Goal: Task Accomplishment & Management: Manage account settings

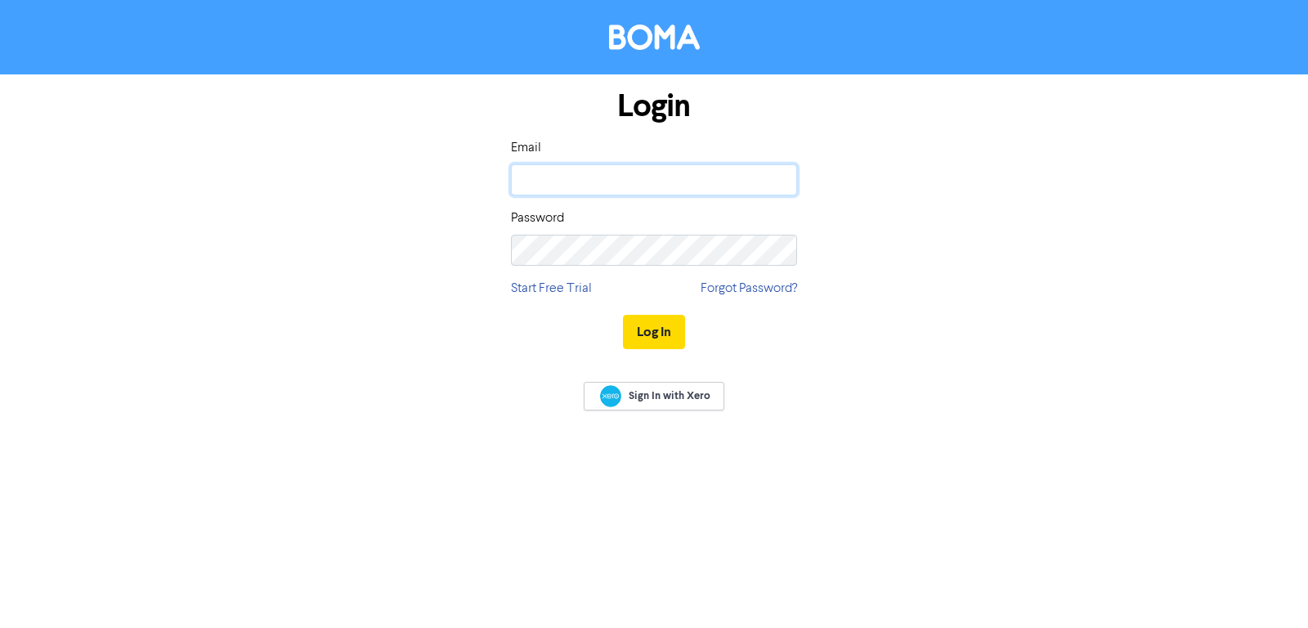
click at [666, 172] on input "email" at bounding box center [654, 179] width 286 height 31
type input "viv@viv.digital"
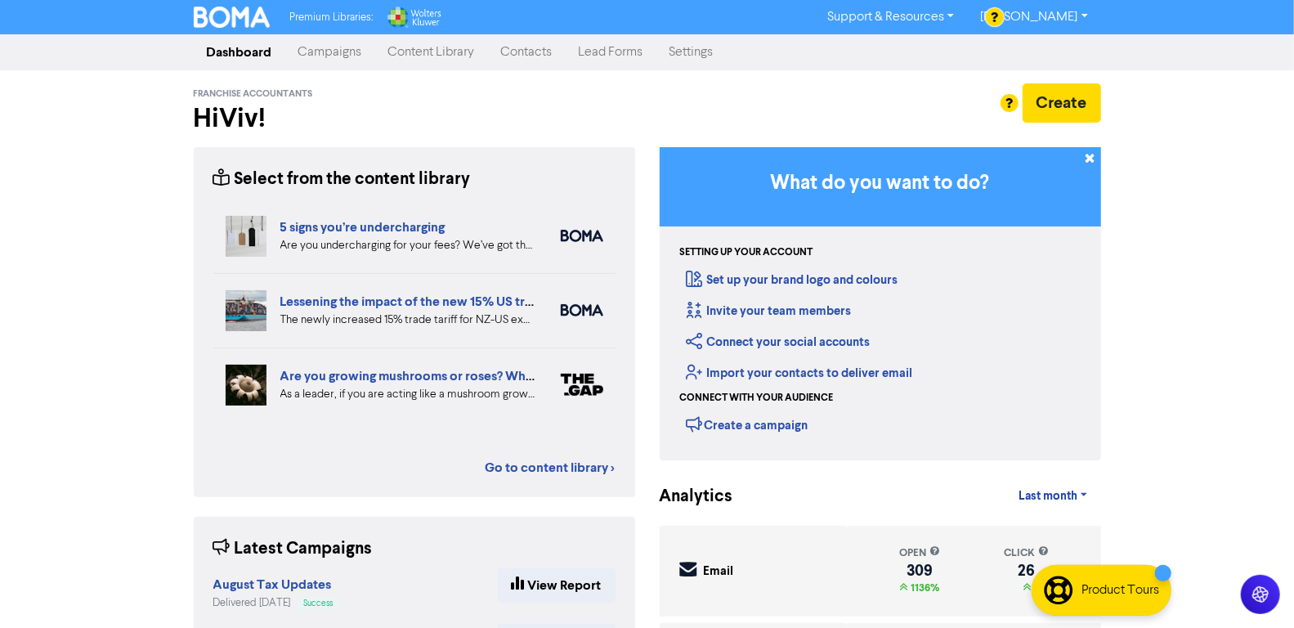
click at [1143, 171] on div "Premium Libraries: Support & Resources Video Tutorials FAQ & Guides Marketing E…" at bounding box center [647, 314] width 1294 height 628
click at [594, 124] on h2 "Hi Viv !" at bounding box center [415, 118] width 442 height 31
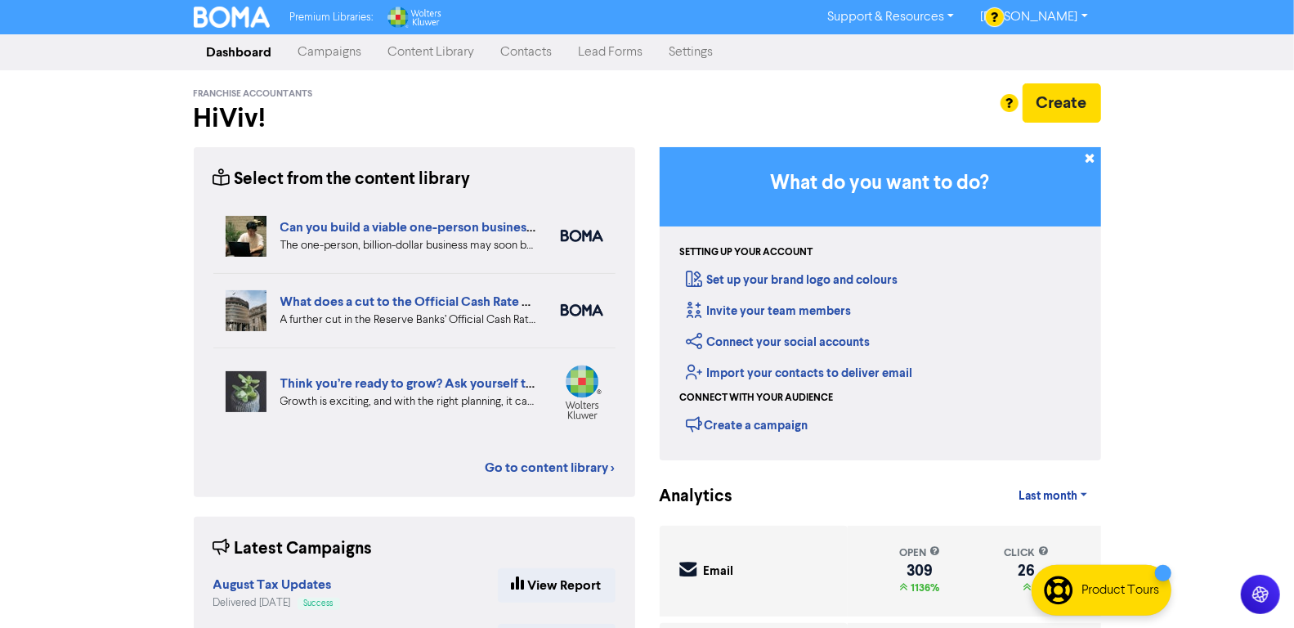
click at [1137, 216] on div "Premium Libraries: Support & Resources Video Tutorials FAQ & Guides Marketing E…" at bounding box center [647, 314] width 1294 height 628
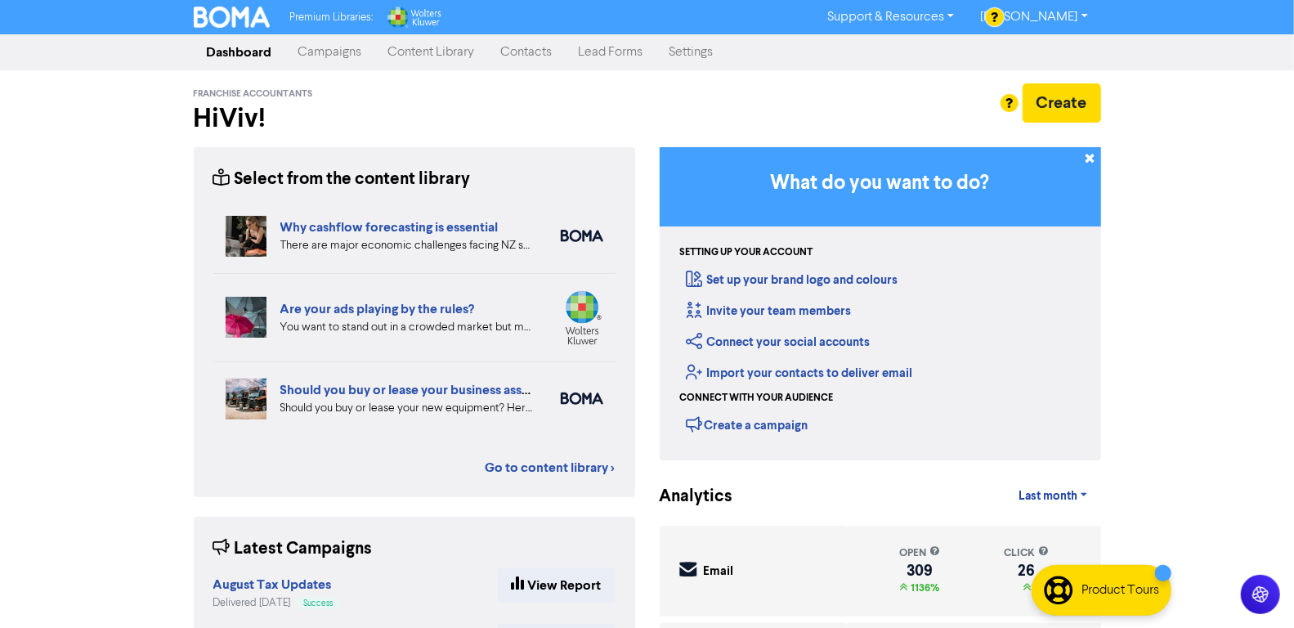
click at [612, 54] on link "Lead Forms" at bounding box center [611, 52] width 91 height 33
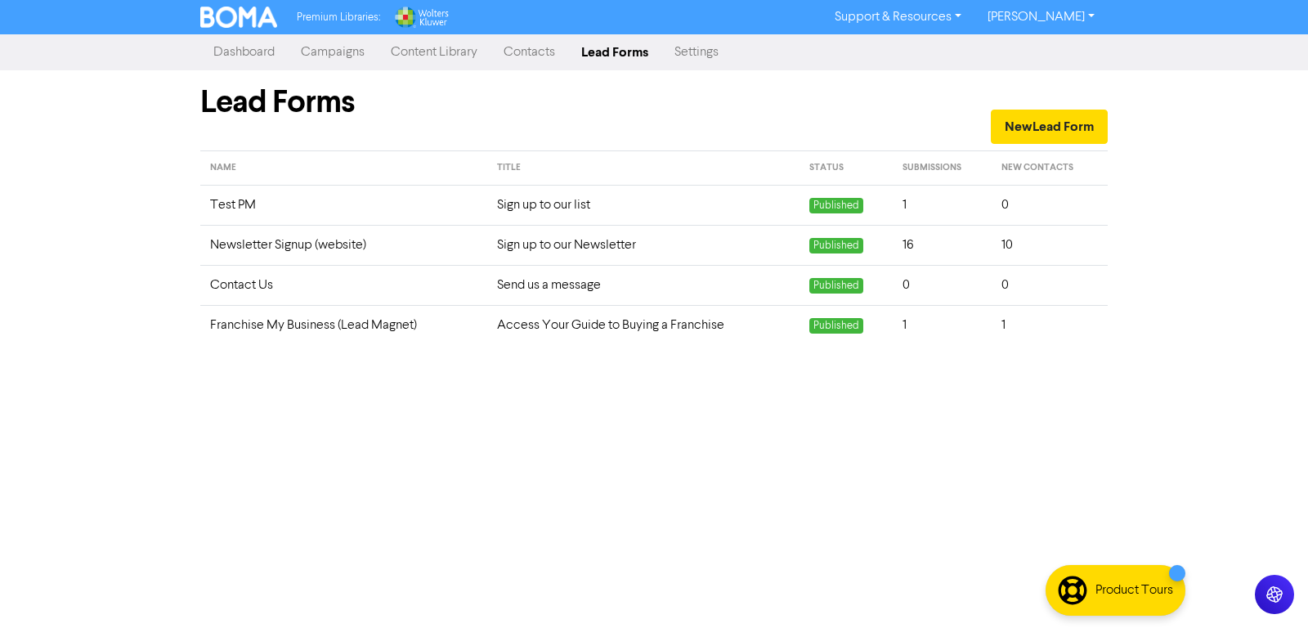
click at [473, 240] on td "Newsletter Signup (website)" at bounding box center [343, 245] width 287 height 40
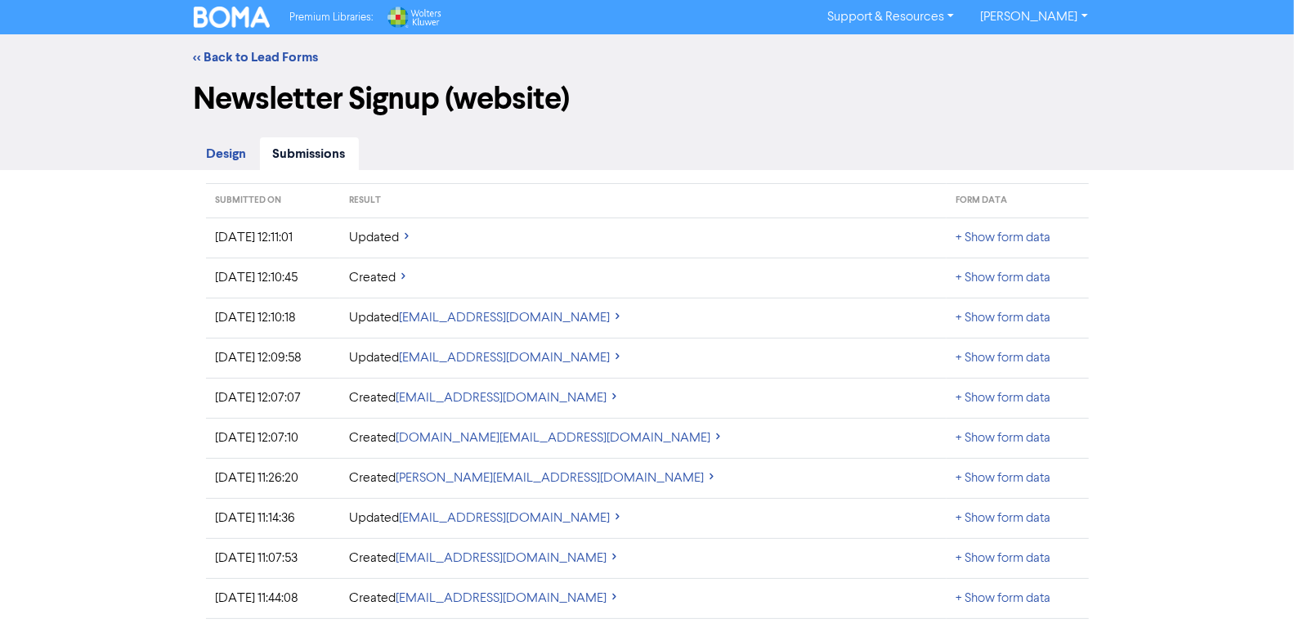
click at [222, 164] on link "Design" at bounding box center [227, 154] width 66 height 34
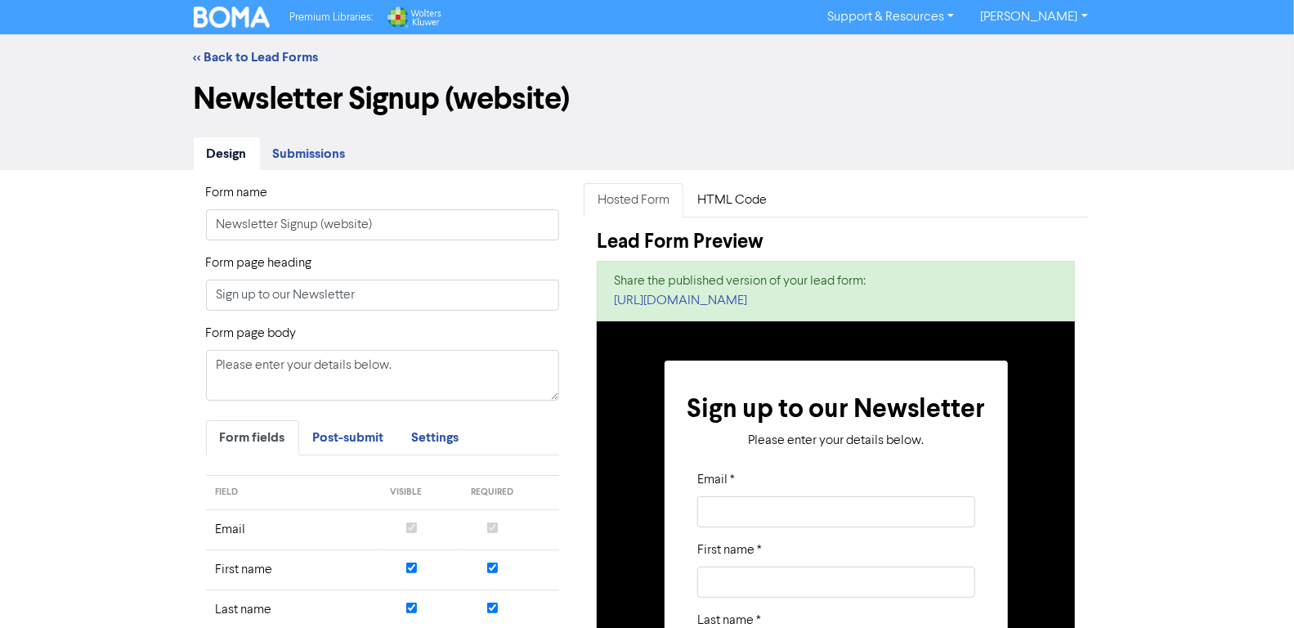
scroll to position [161, 0]
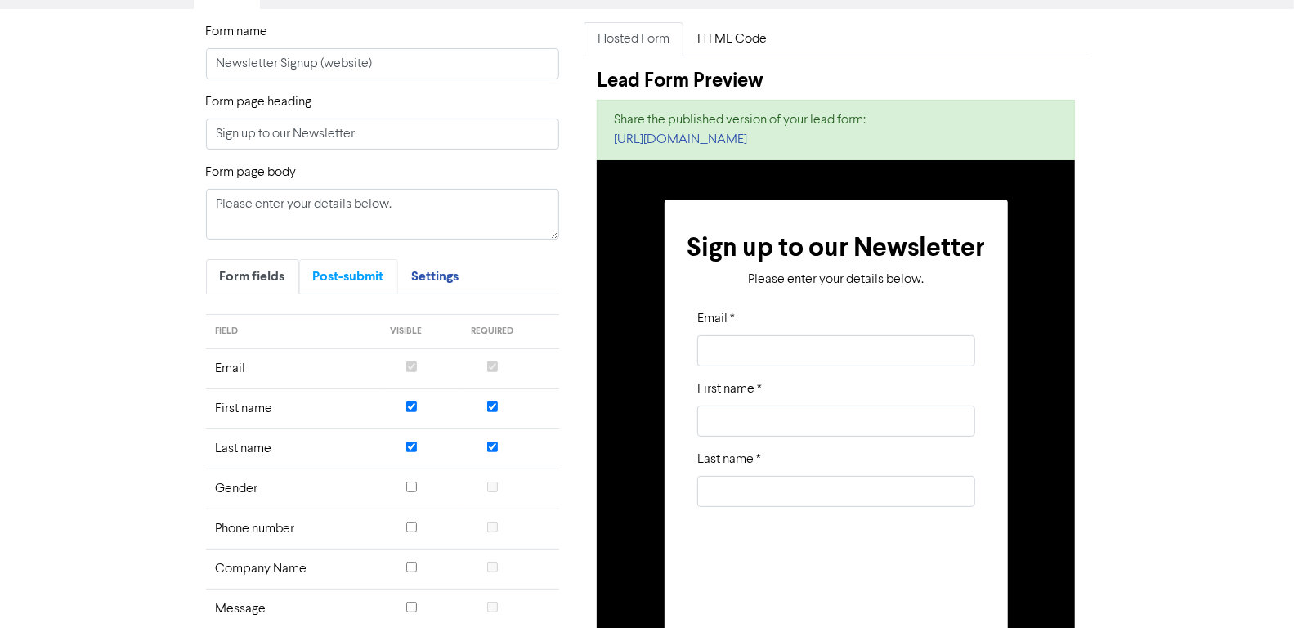
click at [376, 281] on span "Post-submit" at bounding box center [348, 276] width 71 height 16
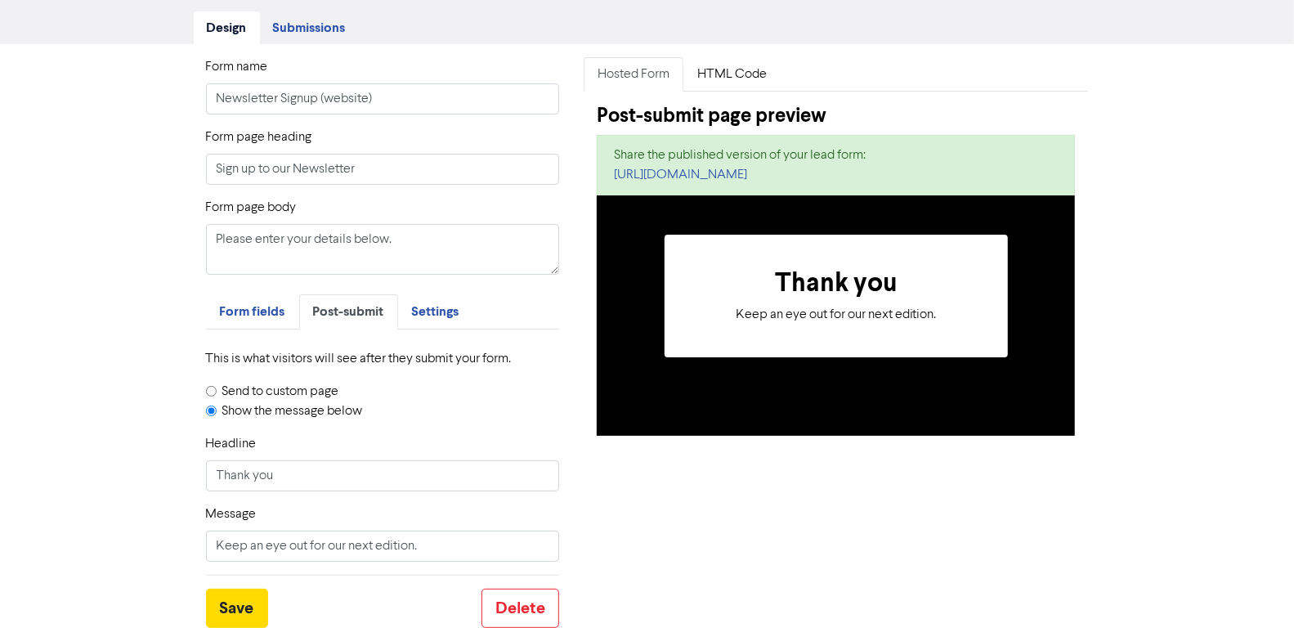
scroll to position [122, 0]
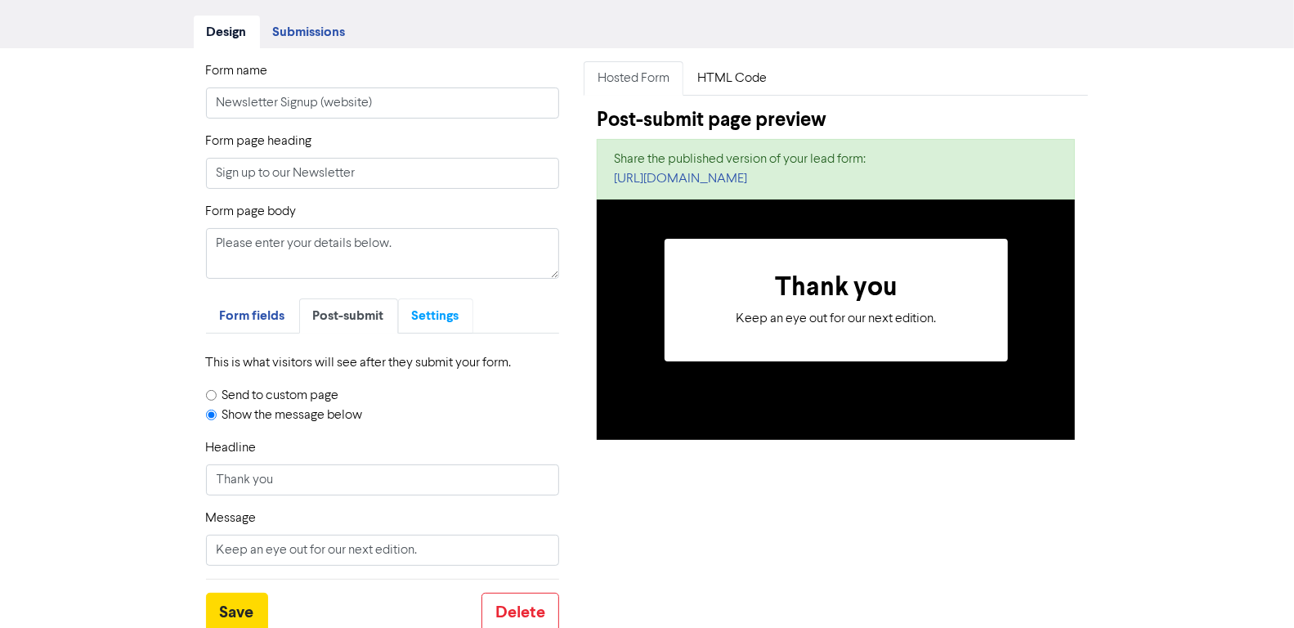
click at [451, 312] on span "Settings" at bounding box center [435, 315] width 47 height 16
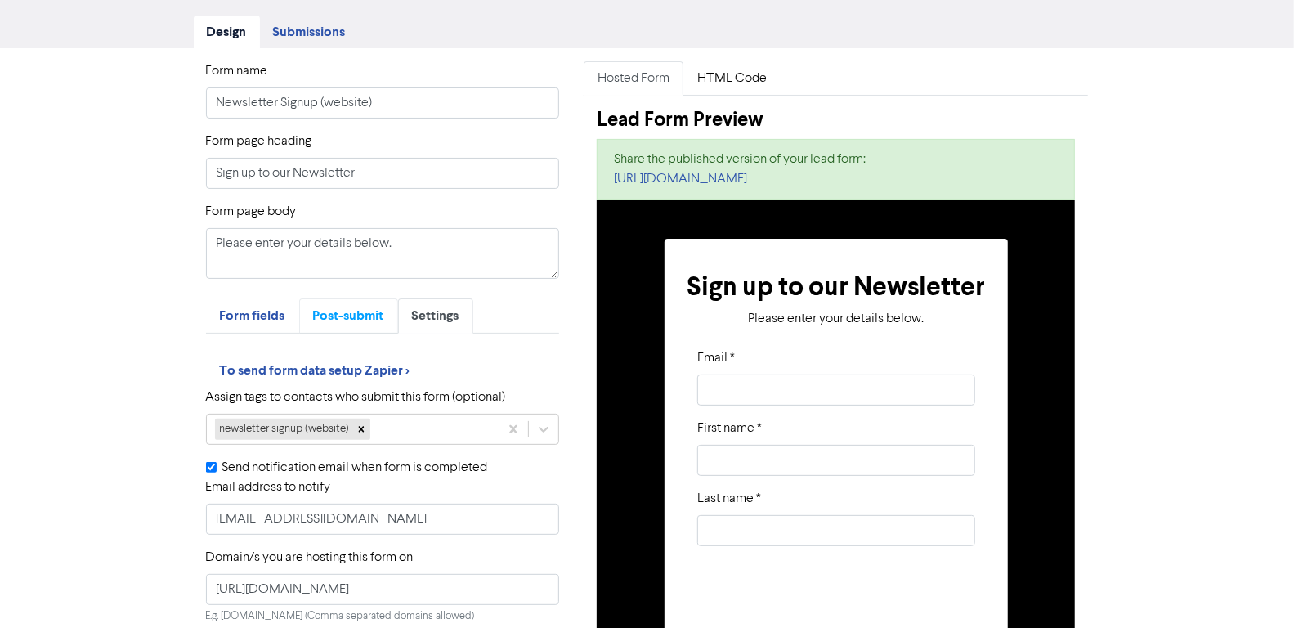
click at [369, 317] on span "Post-submit" at bounding box center [348, 315] width 71 height 16
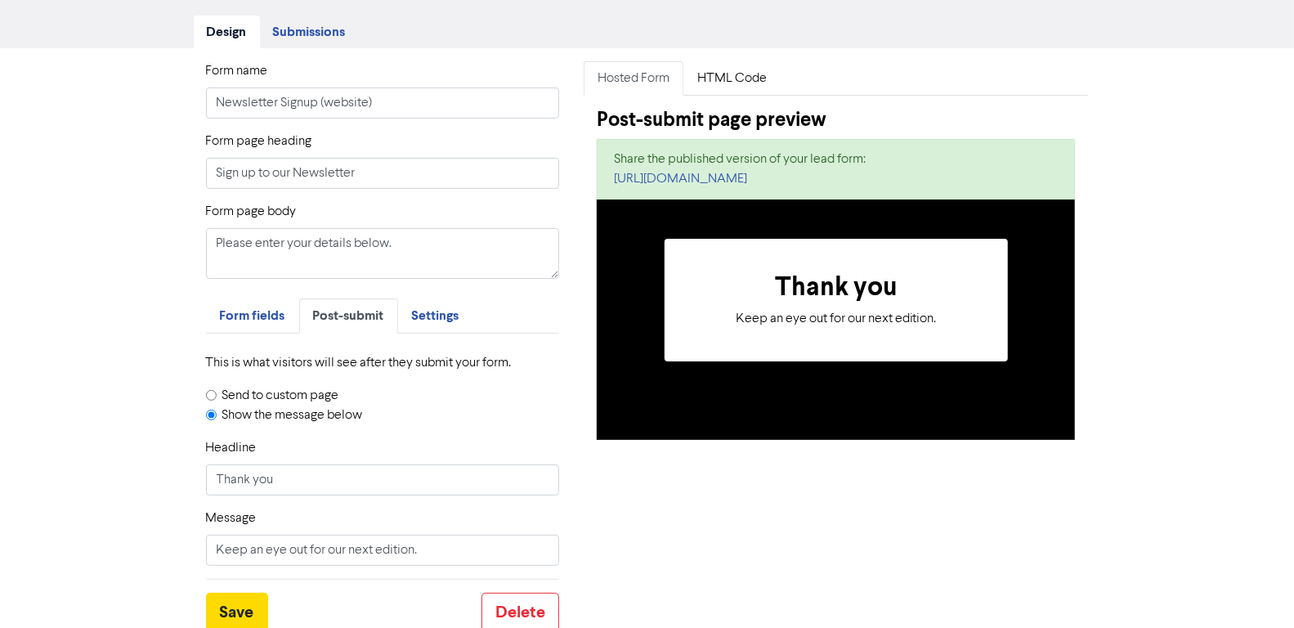
click at [214, 390] on input "Send to custom page" at bounding box center [211, 395] width 11 height 11
radio input "true"
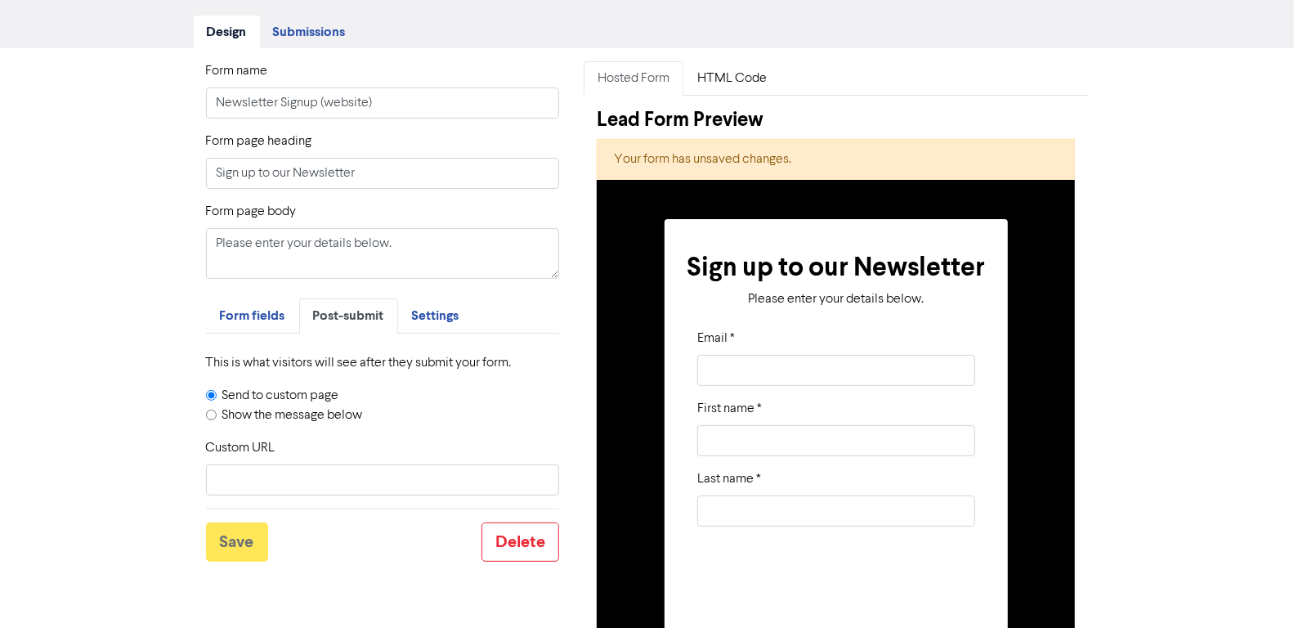
click at [229, 410] on label "Show the message below" at bounding box center [292, 416] width 141 height 20
click at [217, 410] on input "Show the message below" at bounding box center [211, 415] width 11 height 11
radio input "true"
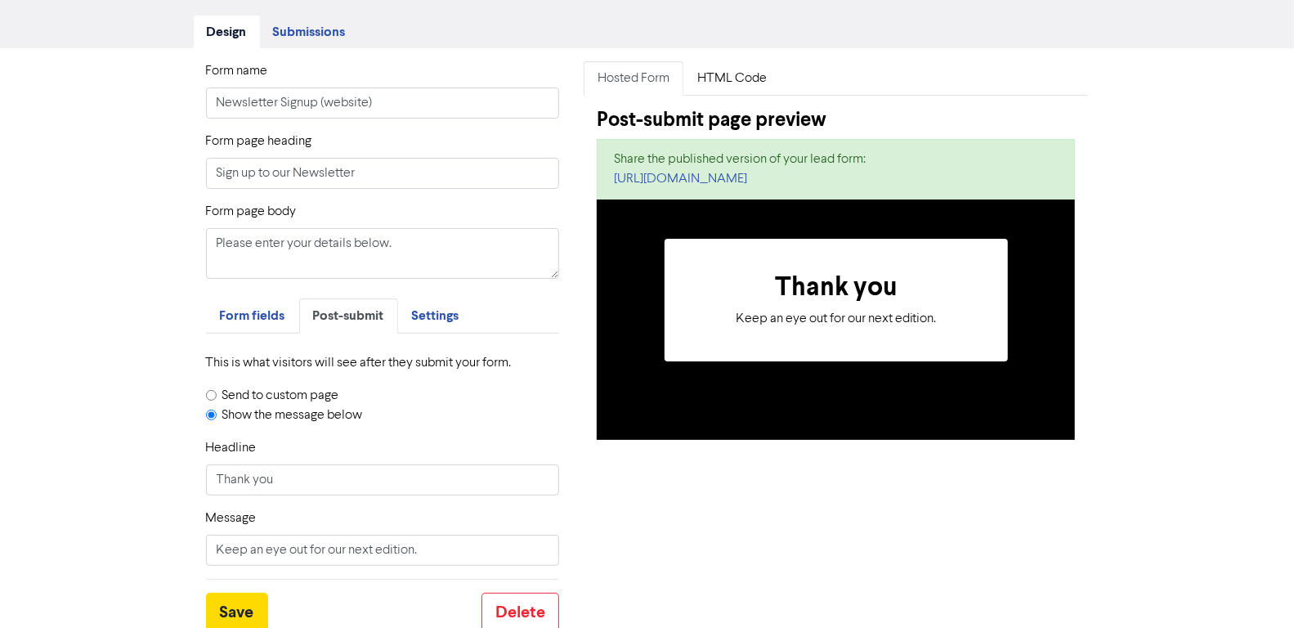
click at [206, 390] on input "Send to custom page" at bounding box center [211, 395] width 11 height 11
radio input "true"
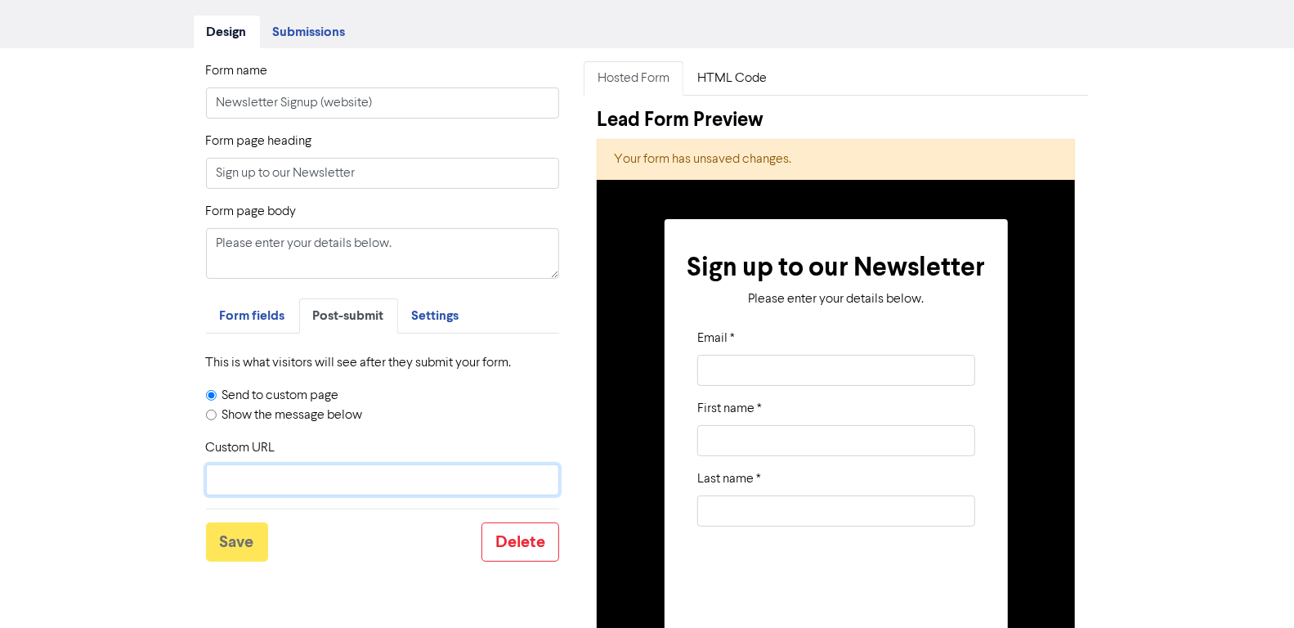
click at [282, 482] on input "Custom URL" at bounding box center [383, 479] width 354 height 31
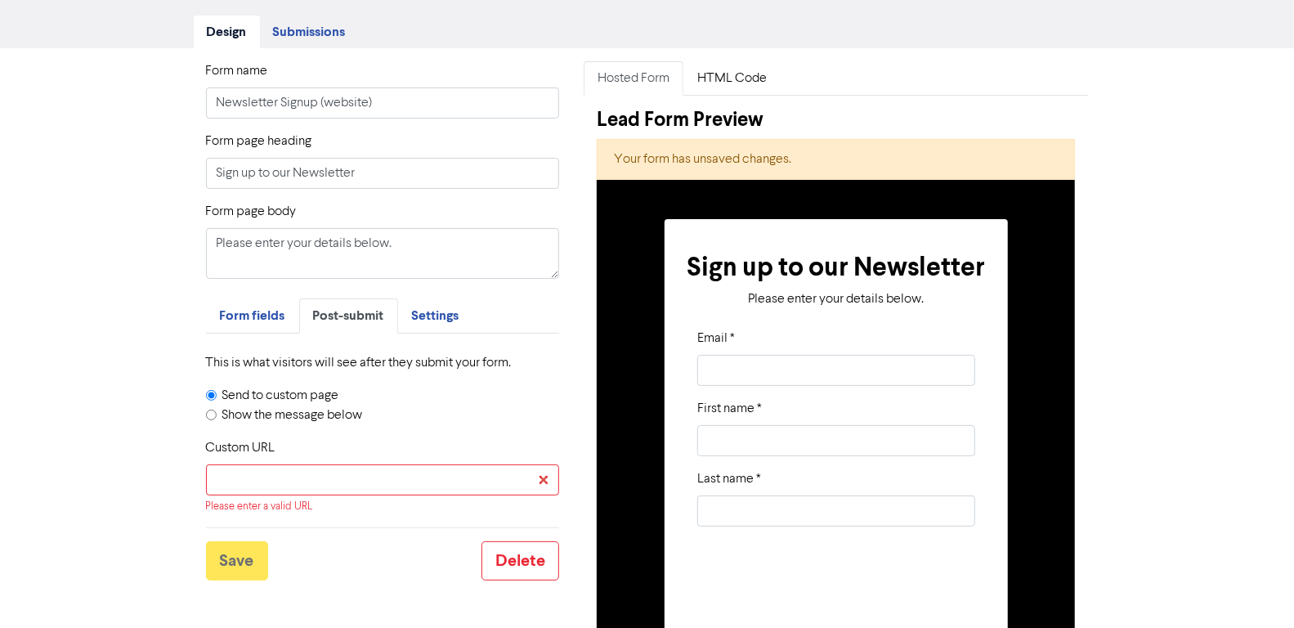
click at [222, 414] on label "Show the message below" at bounding box center [292, 416] width 141 height 20
click at [217, 414] on input "Show the message below" at bounding box center [211, 415] width 11 height 11
radio input "true"
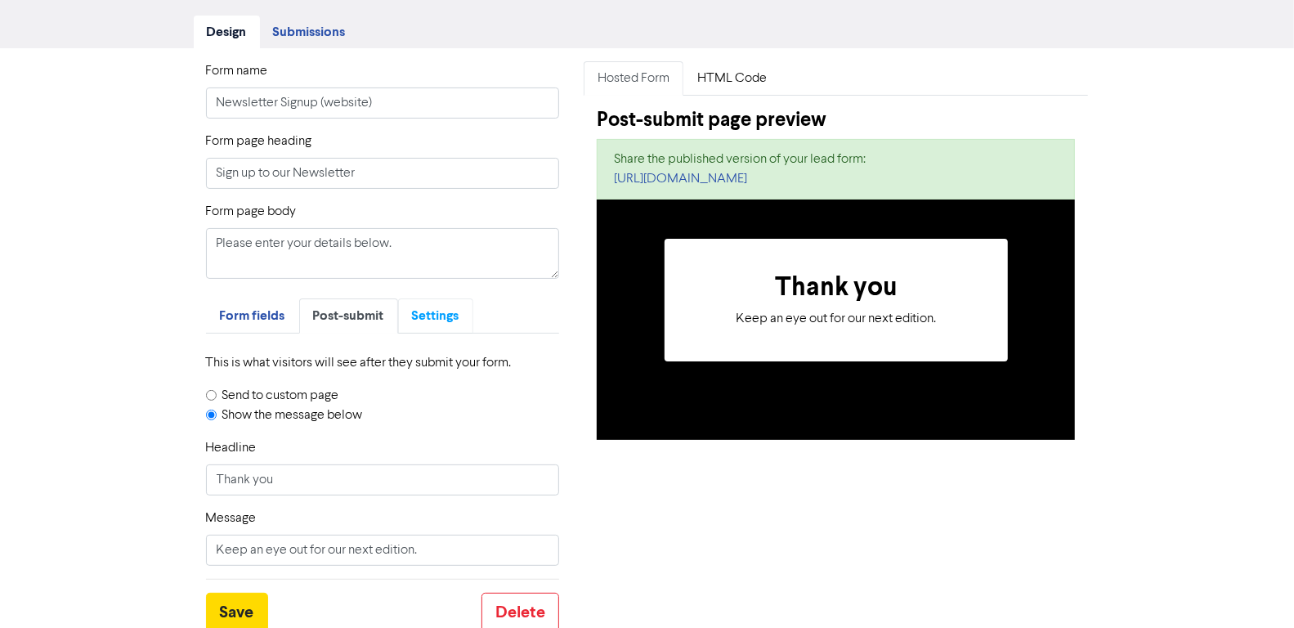
click at [442, 320] on span "Settings" at bounding box center [435, 315] width 47 height 16
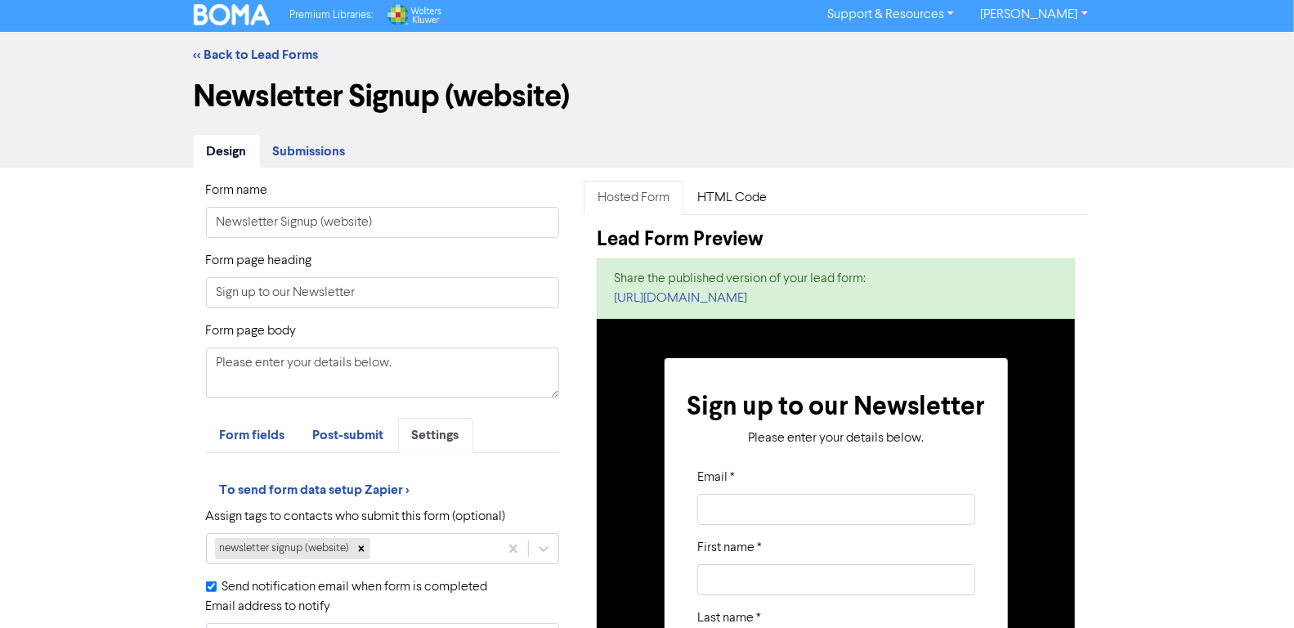
scroll to position [0, 0]
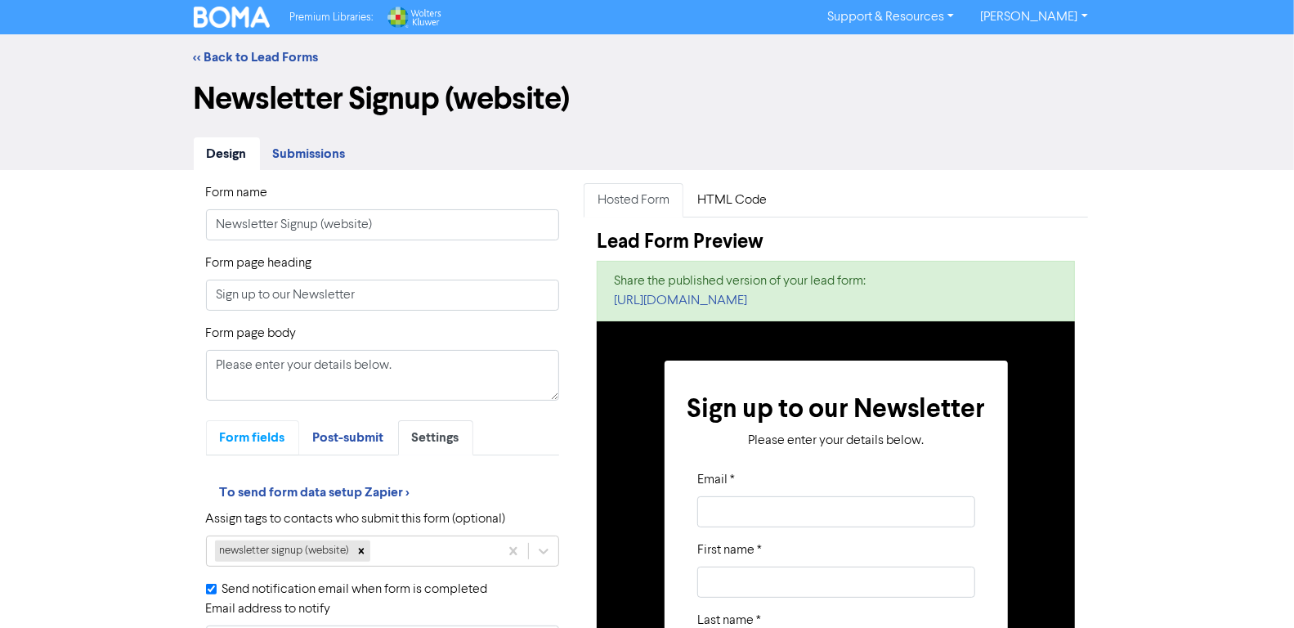
click at [263, 448] on link "Form fields" at bounding box center [252, 437] width 93 height 35
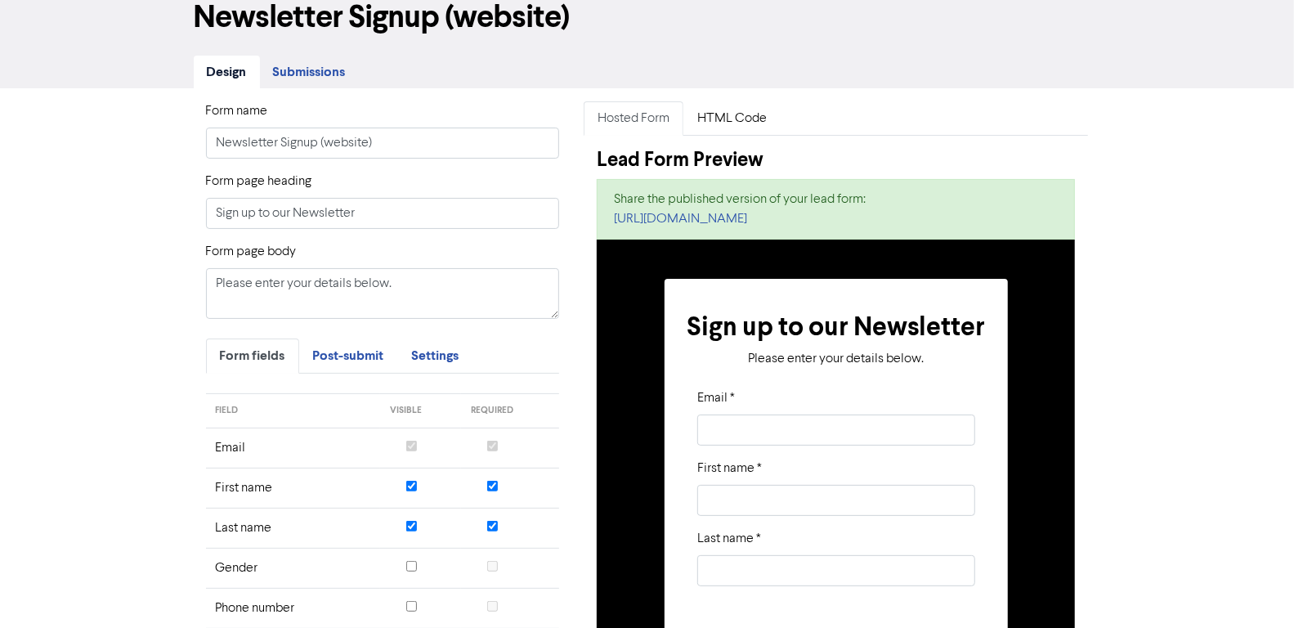
scroll to position [8, 0]
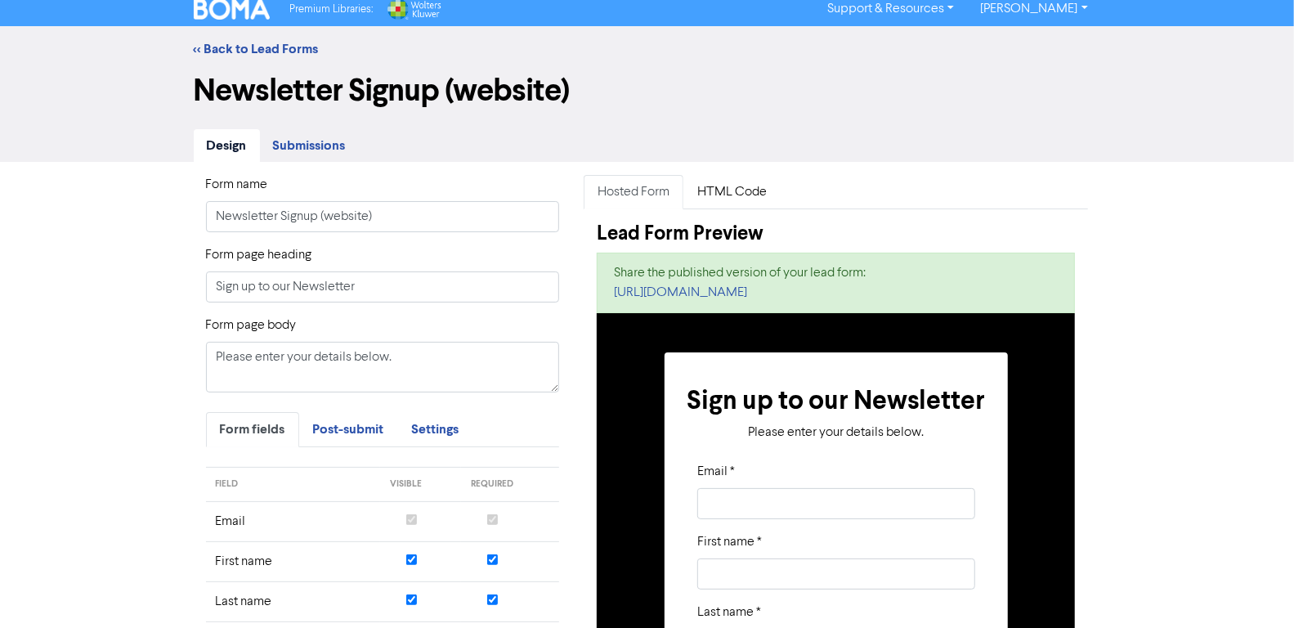
click at [275, 141] on span "Submissions" at bounding box center [309, 145] width 73 height 16
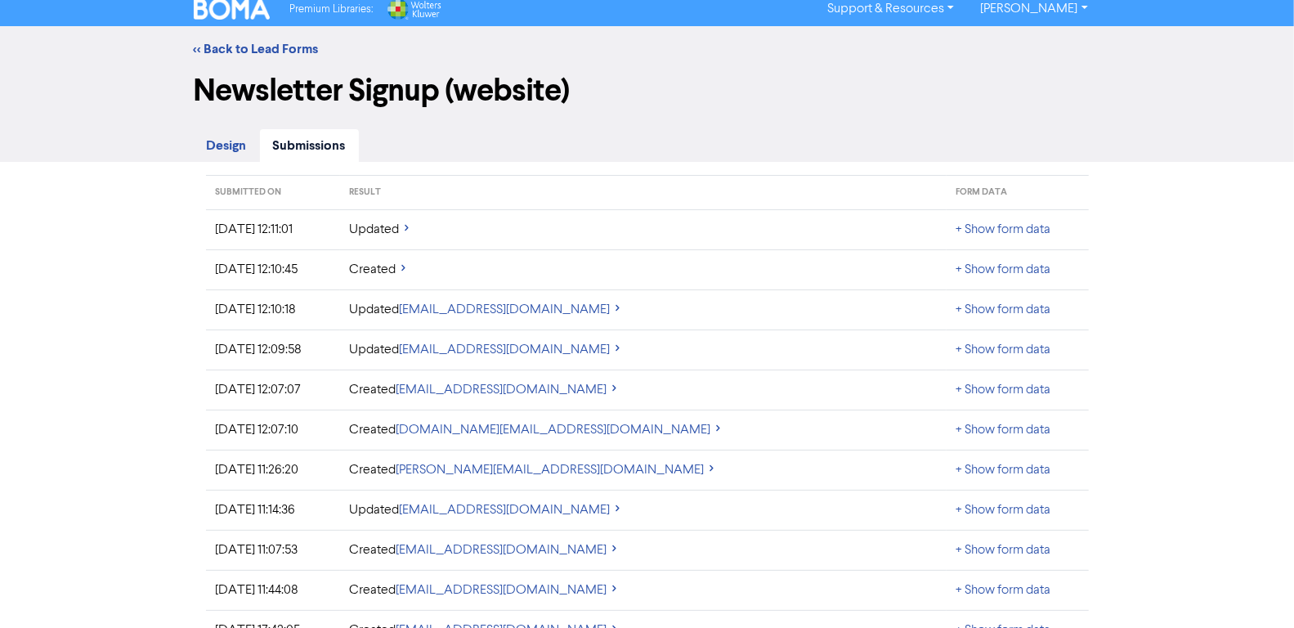
click at [233, 146] on span "Design" at bounding box center [227, 145] width 40 height 16
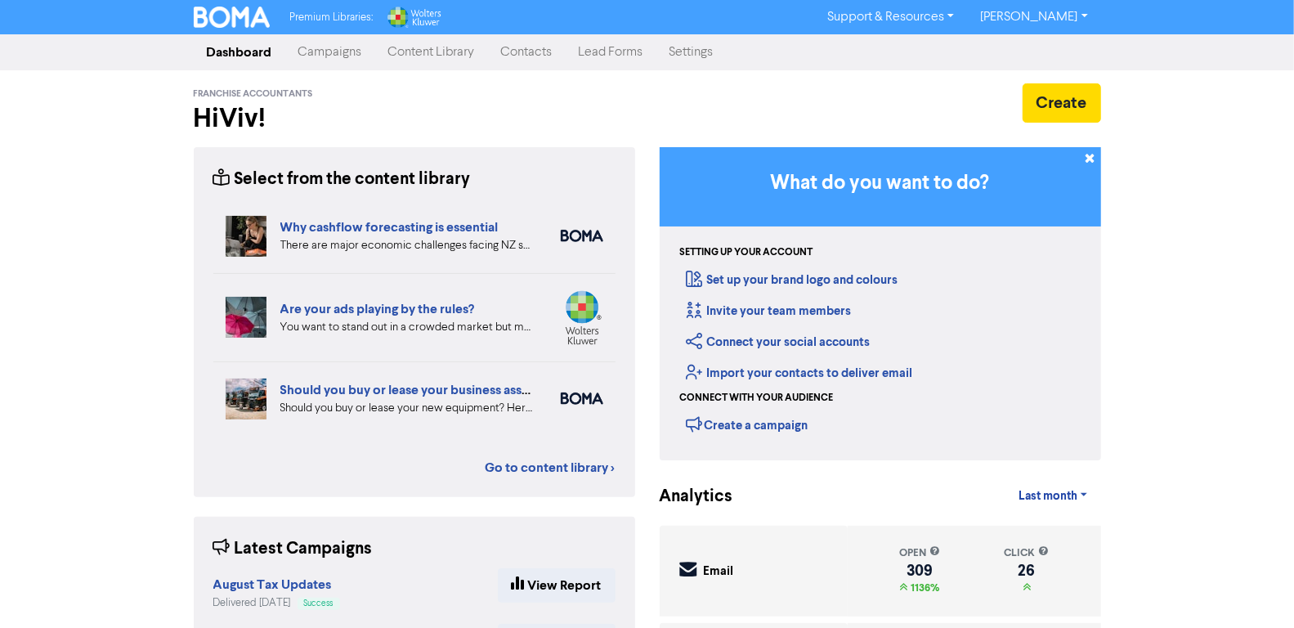
click at [534, 60] on link "Contacts" at bounding box center [527, 52] width 78 height 33
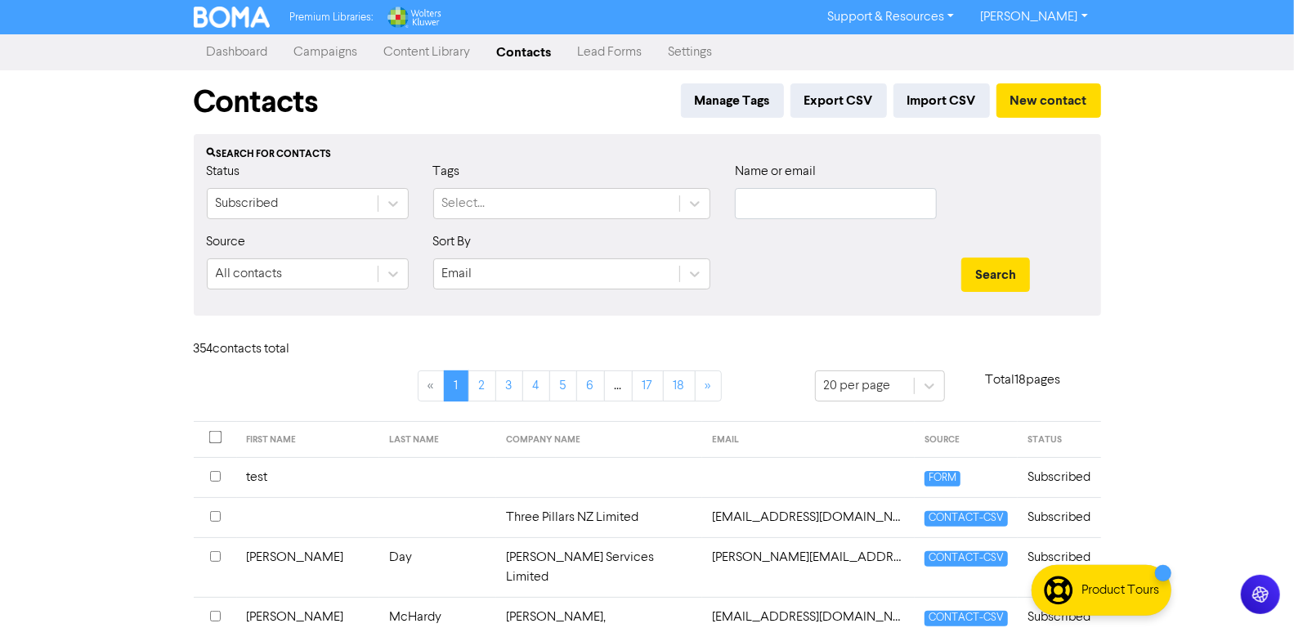
click at [557, 119] on div "Contacts Manage Tags Export CSV Import CSV New contact" at bounding box center [648, 102] width 908 height 64
click at [325, 52] on link "Campaigns" at bounding box center [326, 52] width 90 height 33
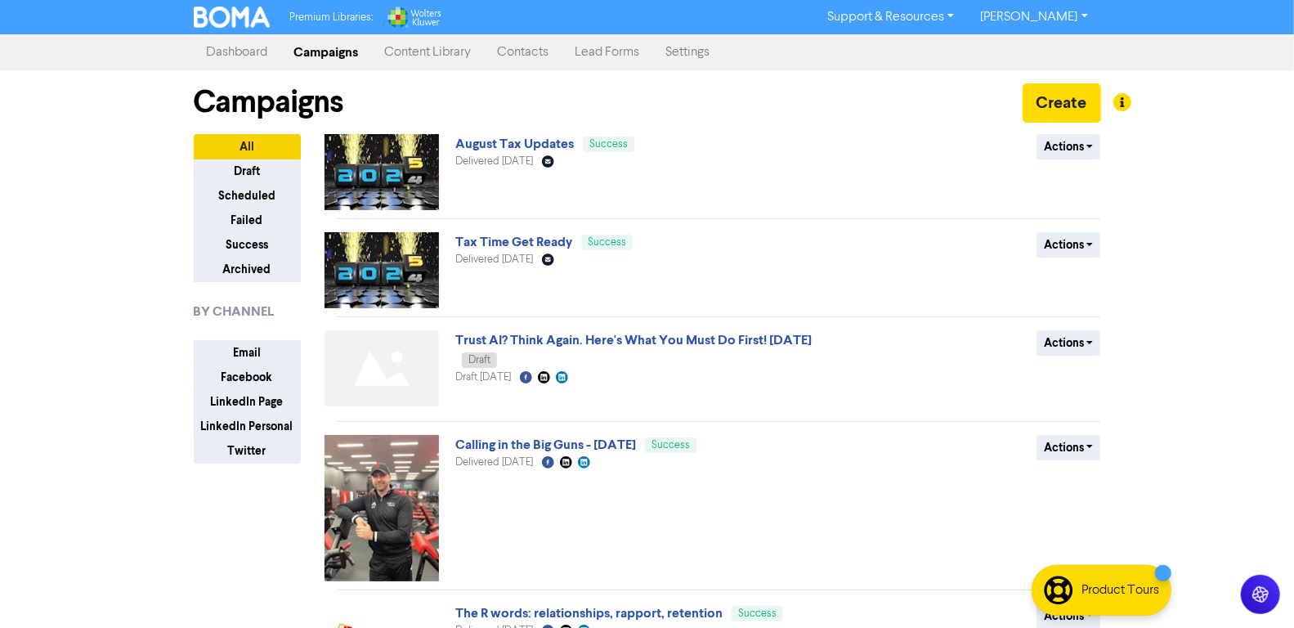
click at [527, 140] on link "August Tax Updates" at bounding box center [514, 144] width 119 height 16
click at [1079, 150] on button "Actions" at bounding box center [1069, 146] width 65 height 25
click at [1109, 182] on button "Duplicate" at bounding box center [1102, 181] width 129 height 26
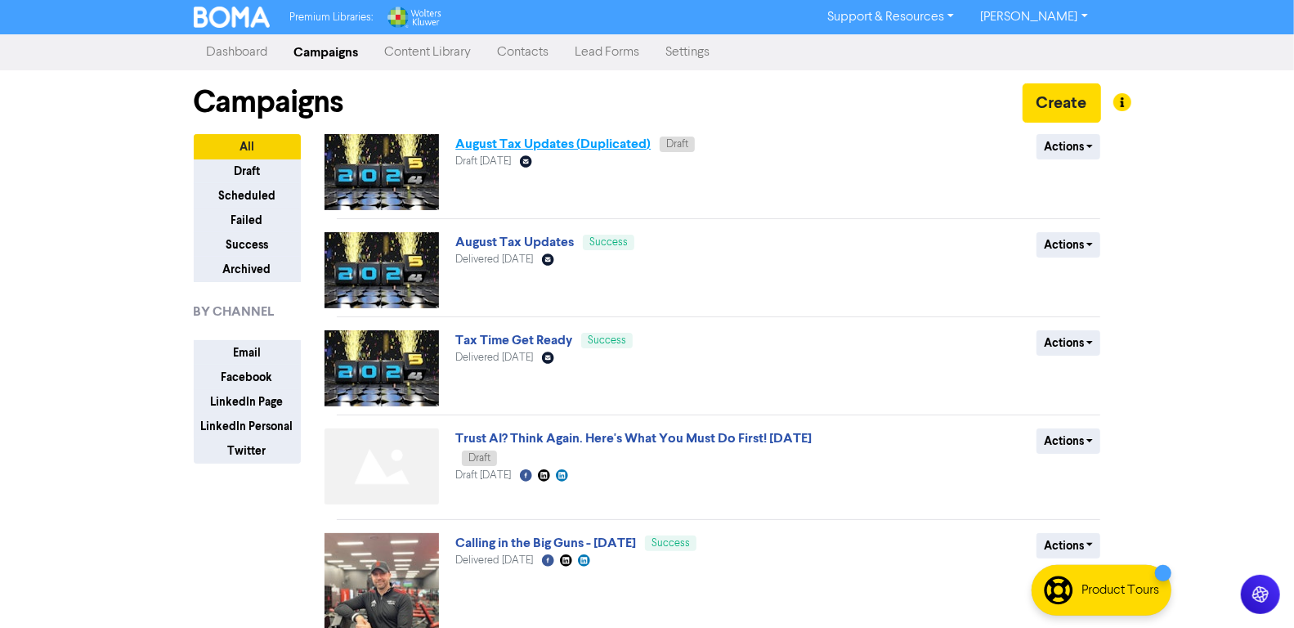
click at [608, 137] on link "August Tax Updates (Duplicated)" at bounding box center [552, 144] width 195 height 16
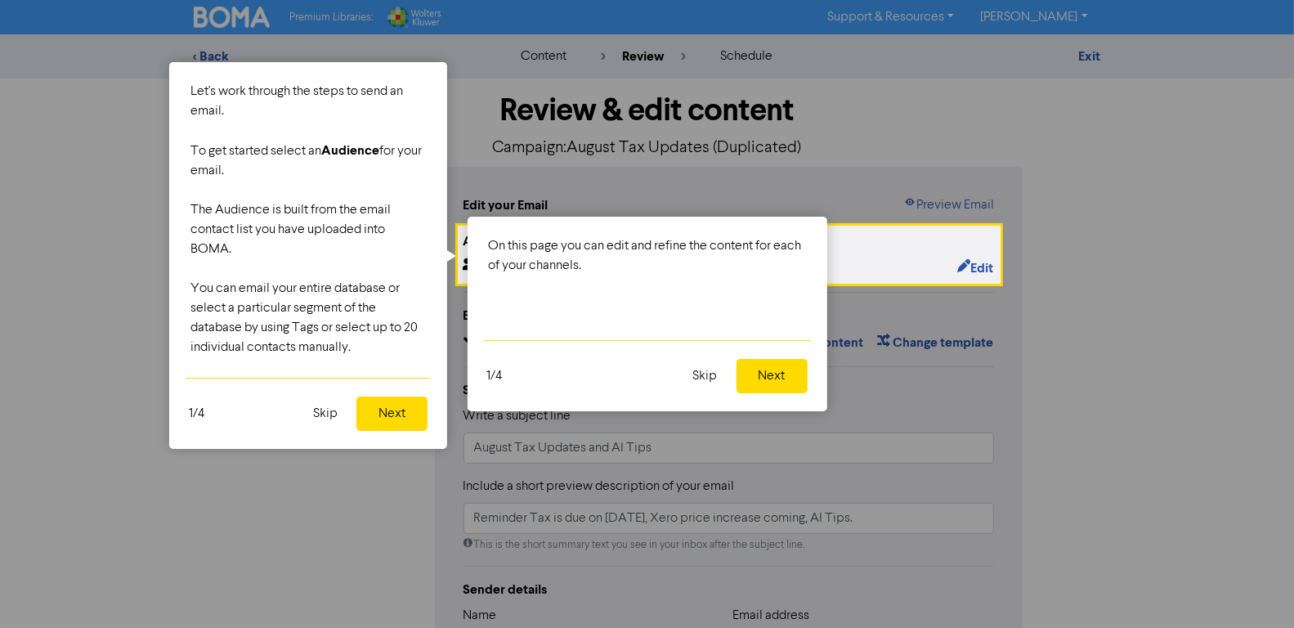
click at [324, 412] on button "Skip" at bounding box center [325, 414] width 44 height 34
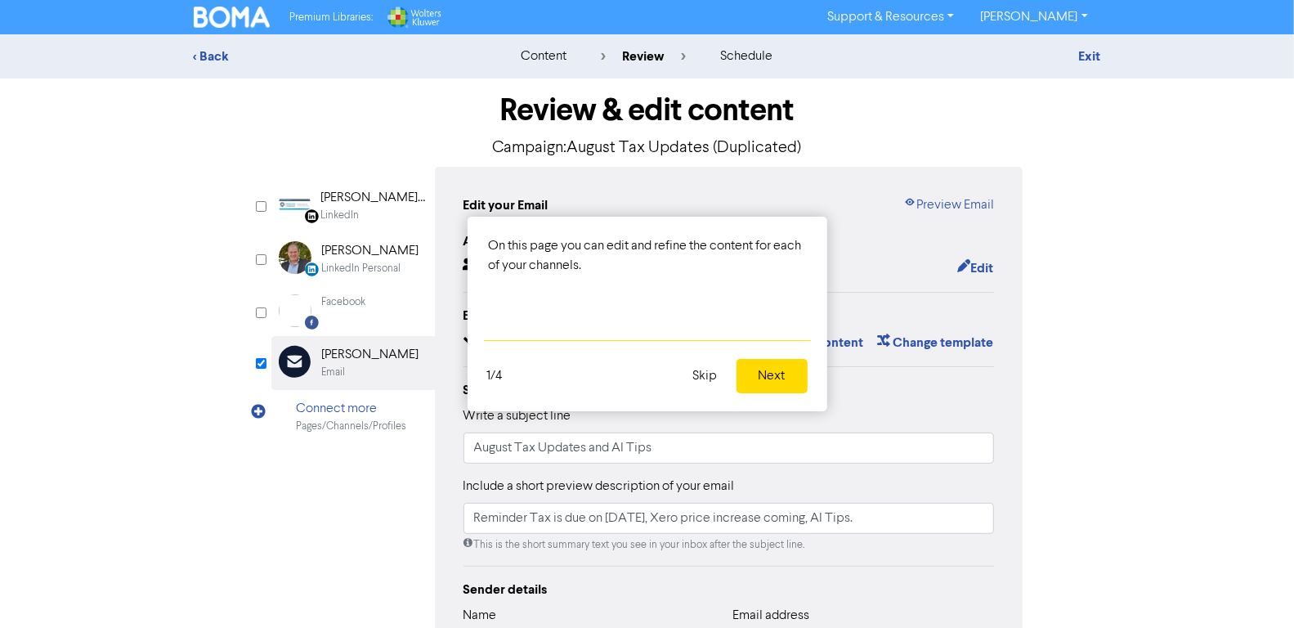
click at [710, 373] on button "Skip" at bounding box center [706, 376] width 44 height 34
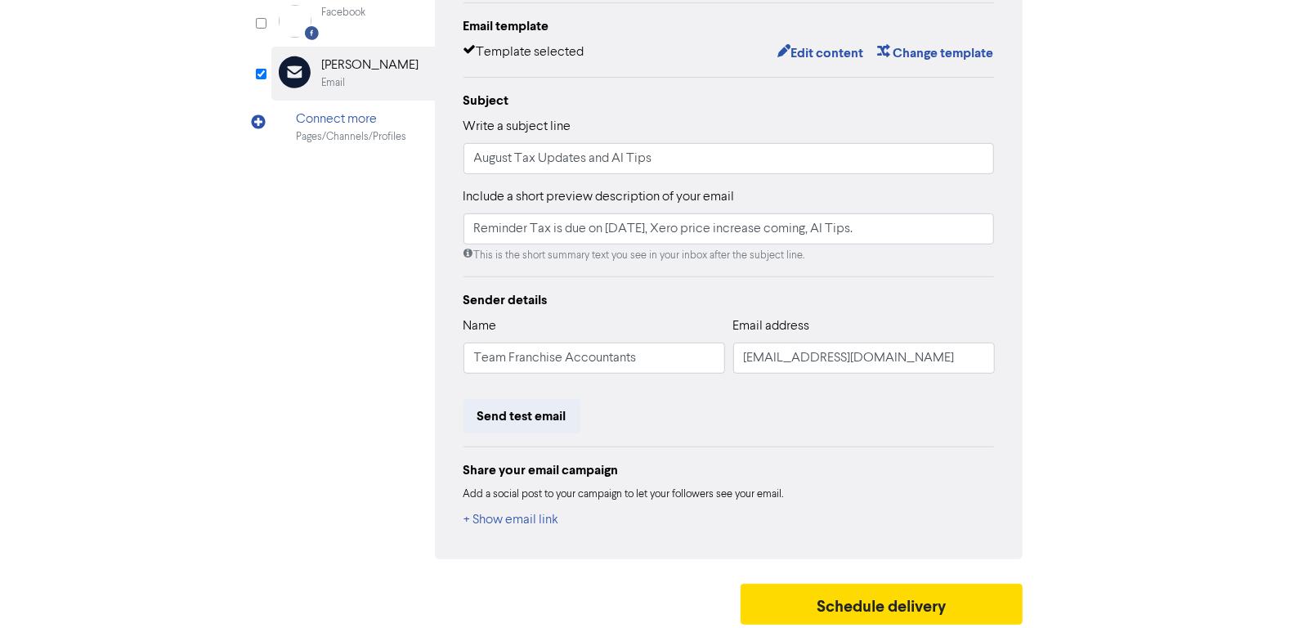
scroll to position [14, 0]
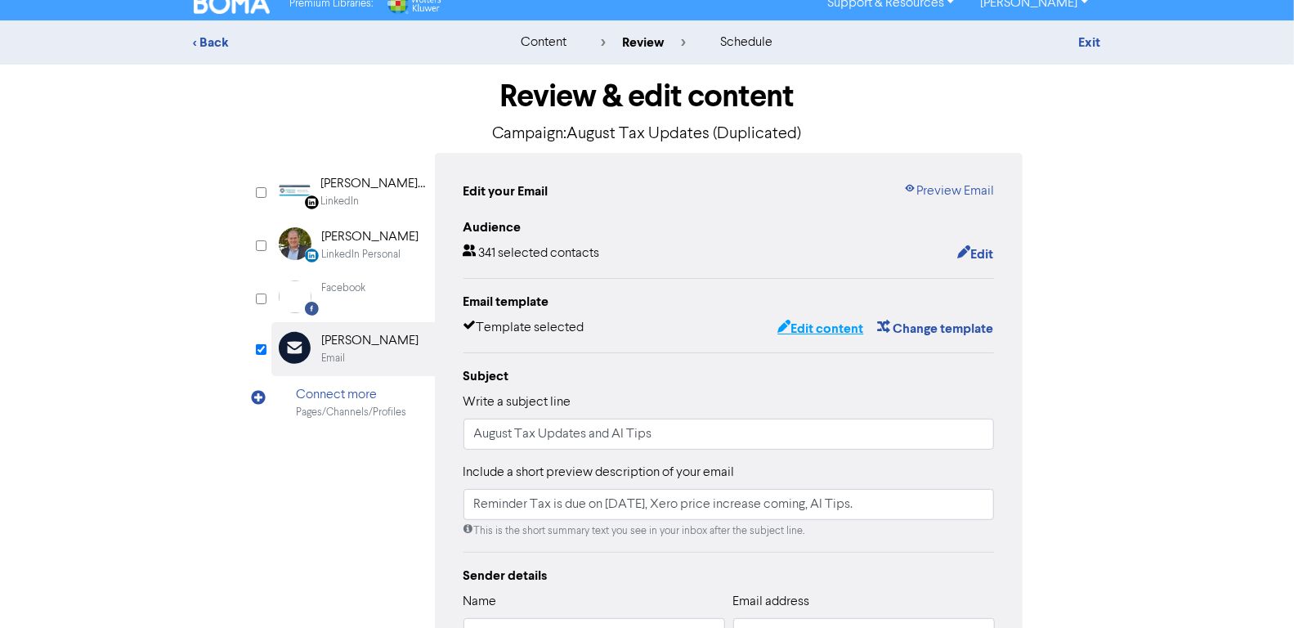
click at [857, 321] on button "Edit content" at bounding box center [820, 328] width 87 height 21
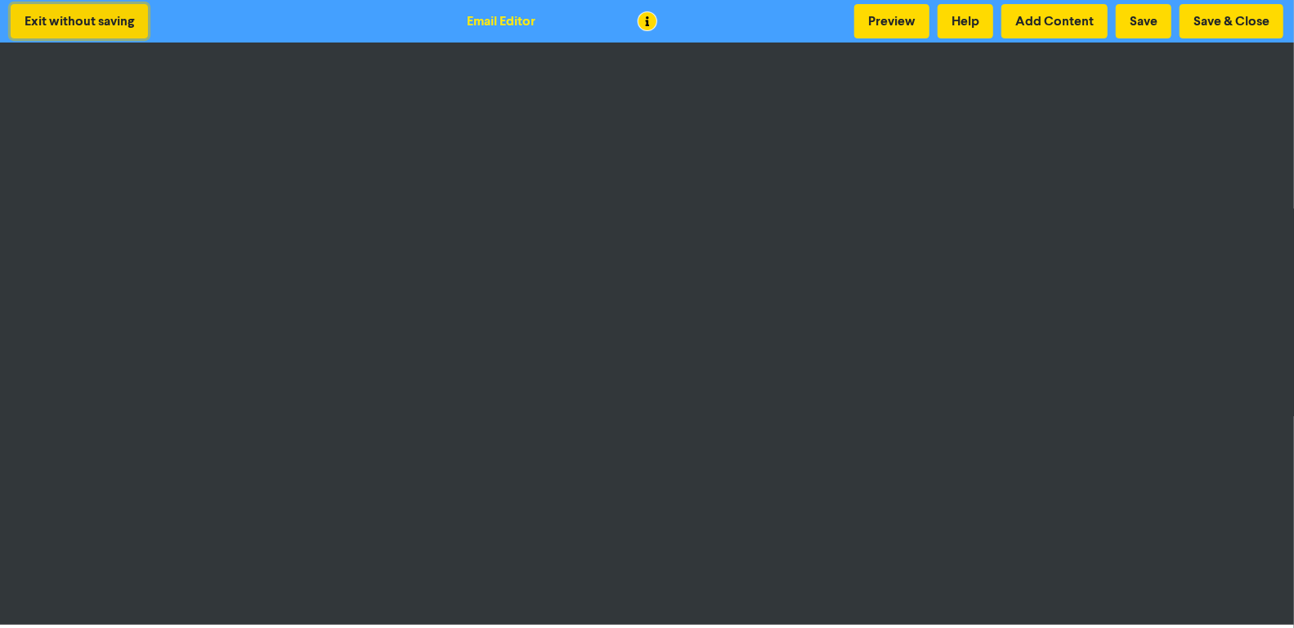
click at [80, 27] on button "Exit without saving" at bounding box center [79, 21] width 137 height 34
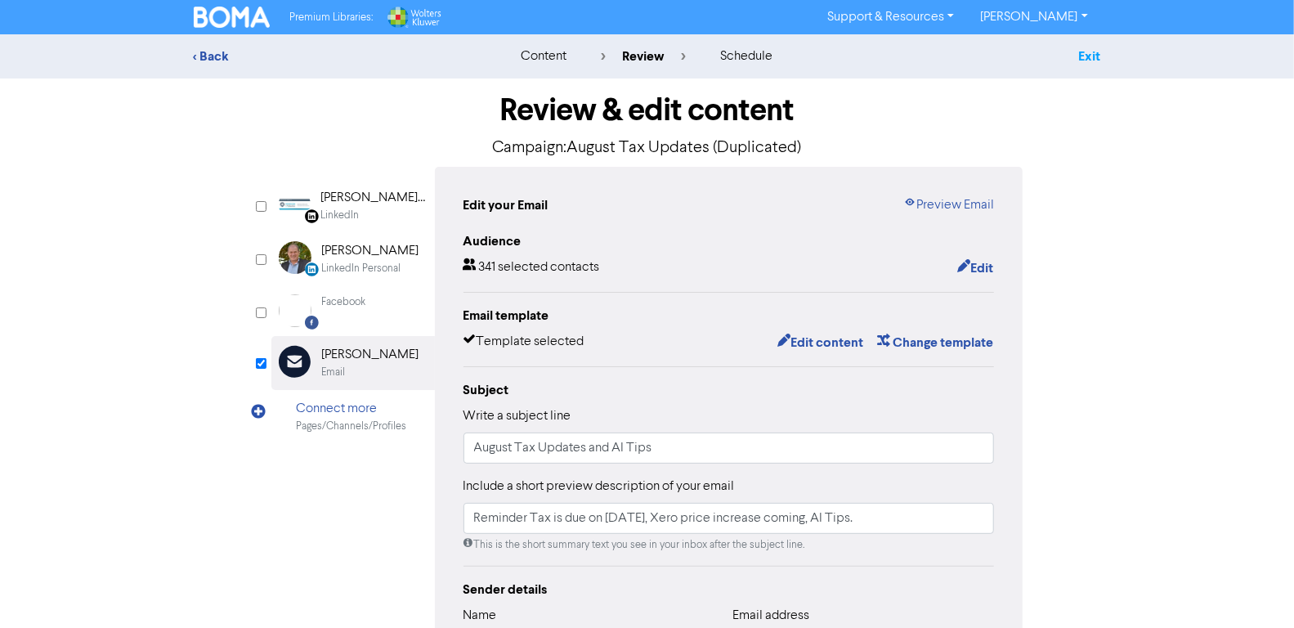
click at [1088, 58] on link "Exit" at bounding box center [1090, 56] width 22 height 16
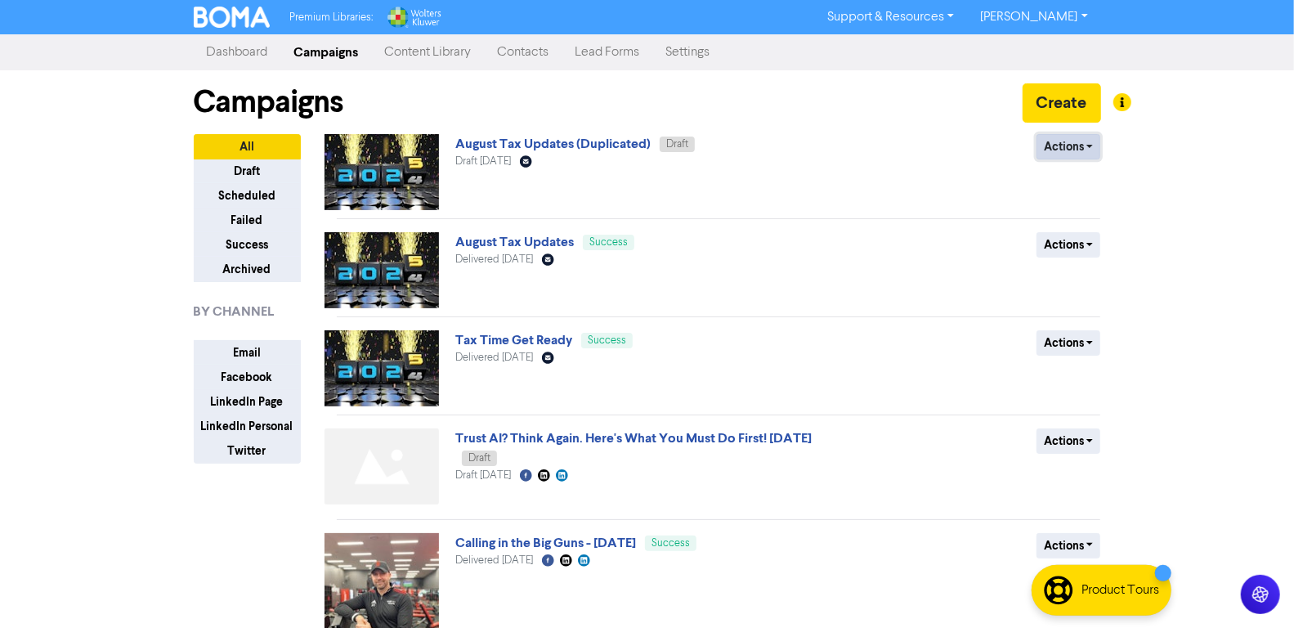
click at [1071, 152] on button "Actions" at bounding box center [1069, 146] width 65 height 25
click at [1106, 175] on button "Delete" at bounding box center [1102, 181] width 129 height 26
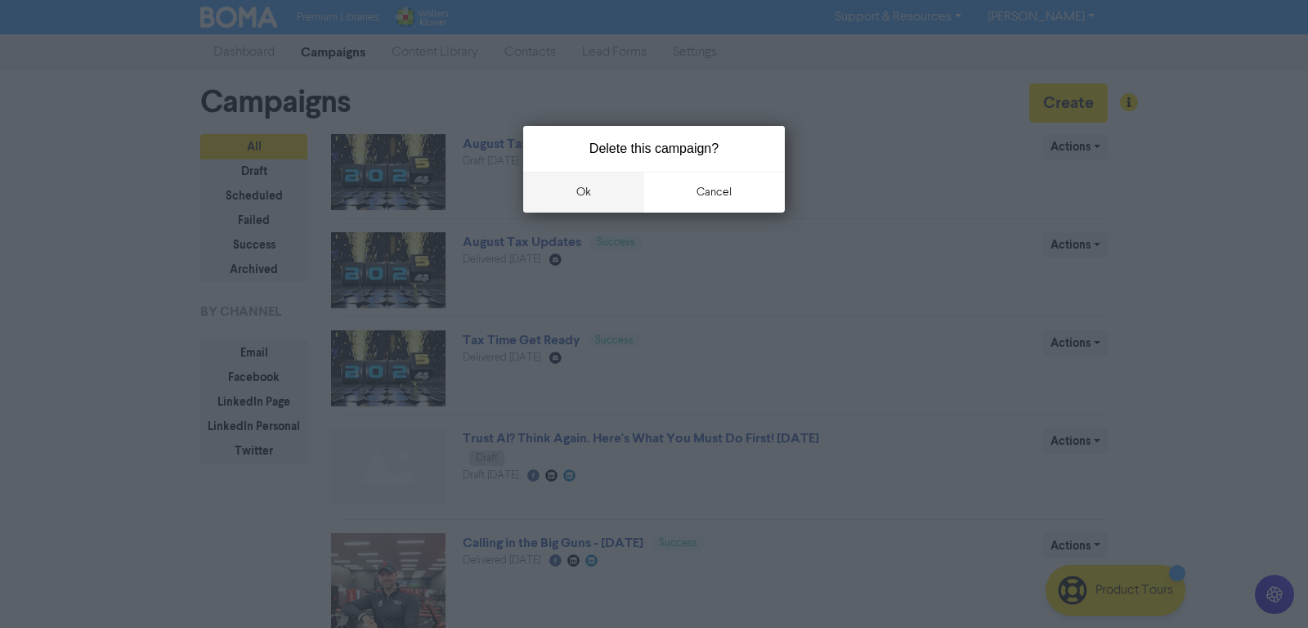
click at [566, 200] on button "ok" at bounding box center [583, 192] width 121 height 41
